Goal: Task Accomplishment & Management: Use online tool/utility

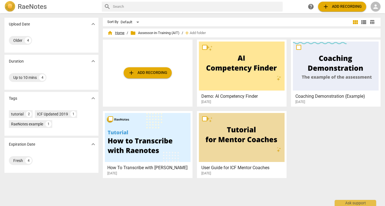
click at [118, 33] on span "home Home" at bounding box center [115, 33] width 17 height 6
click at [377, 6] on span "person" at bounding box center [375, 6] width 7 height 7
click at [373, 11] on li "Login" at bounding box center [371, 13] width 20 height 13
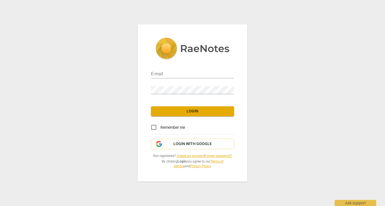
type input "[EMAIL_ADDRESS][DOMAIN_NAME]"
click at [193, 113] on span "Login" at bounding box center [192, 111] width 74 height 6
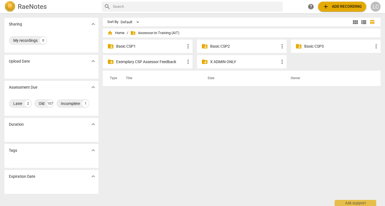
click at [134, 46] on p "Basic CSP1" at bounding box center [150, 46] width 69 height 6
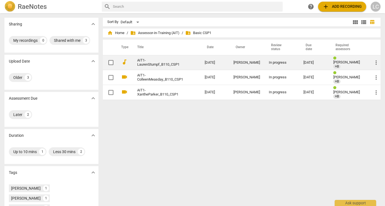
click at [169, 66] on td "AIT1-LaurenStumpf_B110_CSP1" at bounding box center [165, 62] width 70 height 15
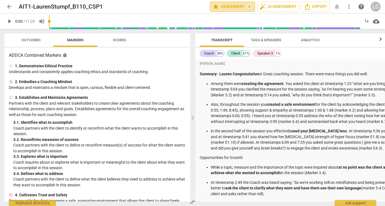
click at [246, 8] on span "arrow_drop_down" at bounding box center [249, 6] width 7 height 7
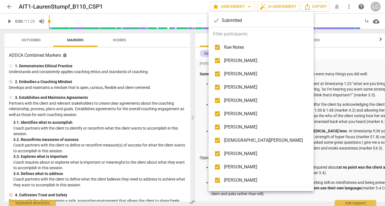
click at [220, 48] on input "checkbox" at bounding box center [217, 47] width 13 height 13
checkbox input "false"
click at [216, 60] on input "checkbox" at bounding box center [217, 60] width 13 height 13
checkbox input "false"
click at [216, 73] on input "checkbox" at bounding box center [217, 73] width 13 height 13
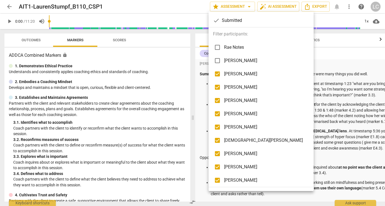
checkbox input "false"
click at [218, 87] on input "checkbox" at bounding box center [217, 86] width 13 height 13
checkbox input "false"
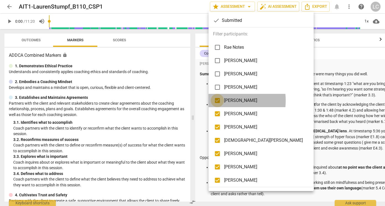
click at [217, 100] on input "checkbox" at bounding box center [217, 100] width 13 height 13
checkbox input "false"
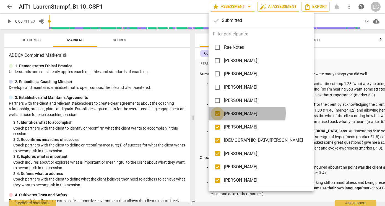
click at [217, 113] on input "checkbox" at bounding box center [217, 113] width 13 height 13
checkbox input "false"
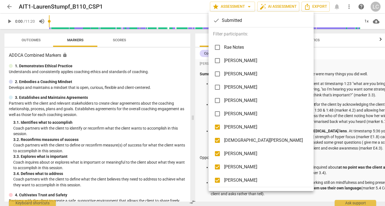
click at [218, 129] on input "checkbox" at bounding box center [217, 126] width 13 height 13
checkbox input "false"
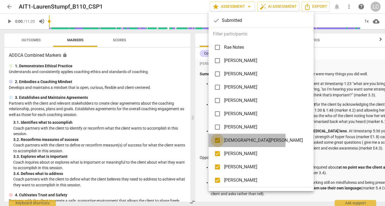
click at [217, 140] on input "checkbox" at bounding box center [217, 140] width 13 height 13
checkbox input "false"
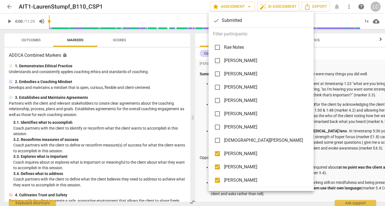
click at [217, 155] on input "checkbox" at bounding box center [217, 153] width 13 height 13
checkbox input "false"
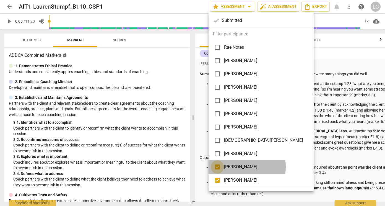
click at [218, 166] on input "checkbox" at bounding box center [217, 166] width 13 height 13
checkbox input "false"
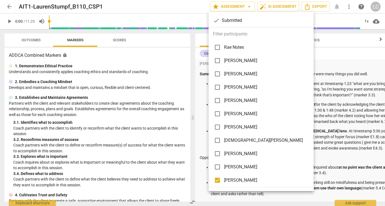
scroll to position [25, 0]
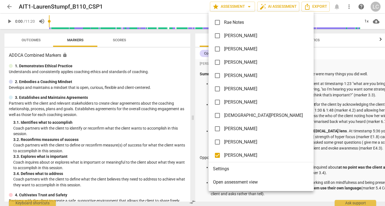
click at [351, 58] on div at bounding box center [192, 103] width 385 height 206
